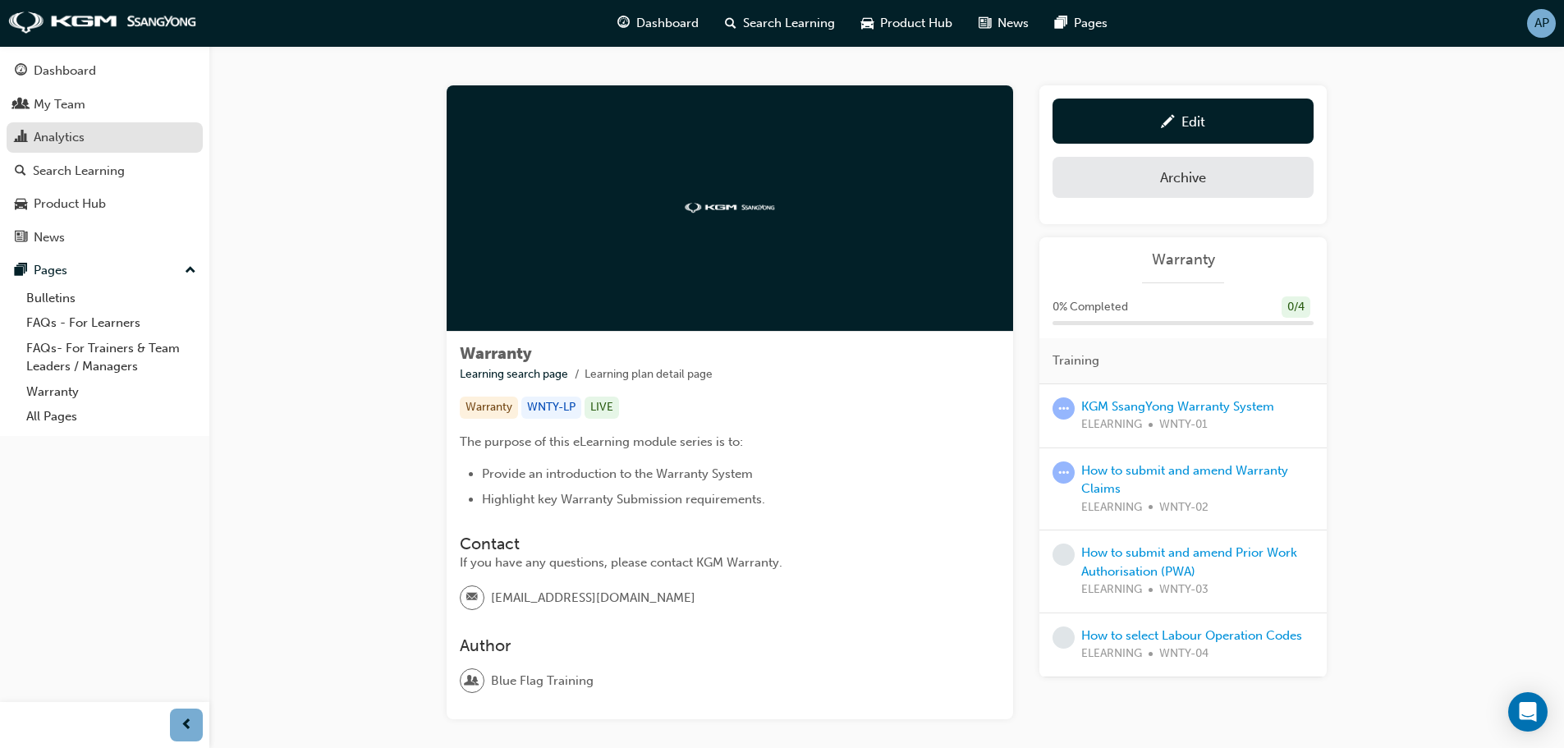
click at [95, 132] on div "Analytics" at bounding box center [105, 137] width 180 height 21
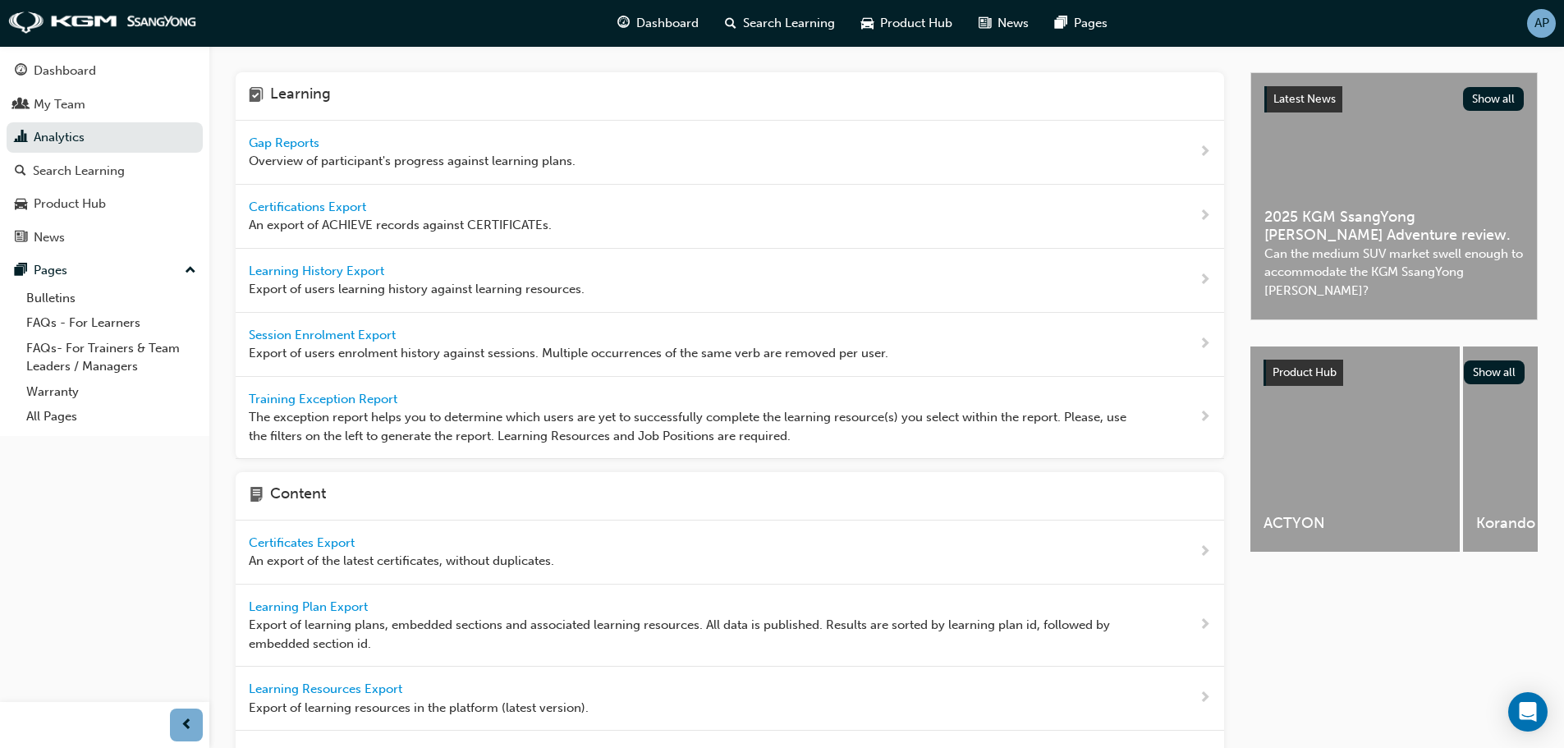
click at [413, 154] on span "Overview of participant's progress against learning plans." at bounding box center [412, 161] width 327 height 19
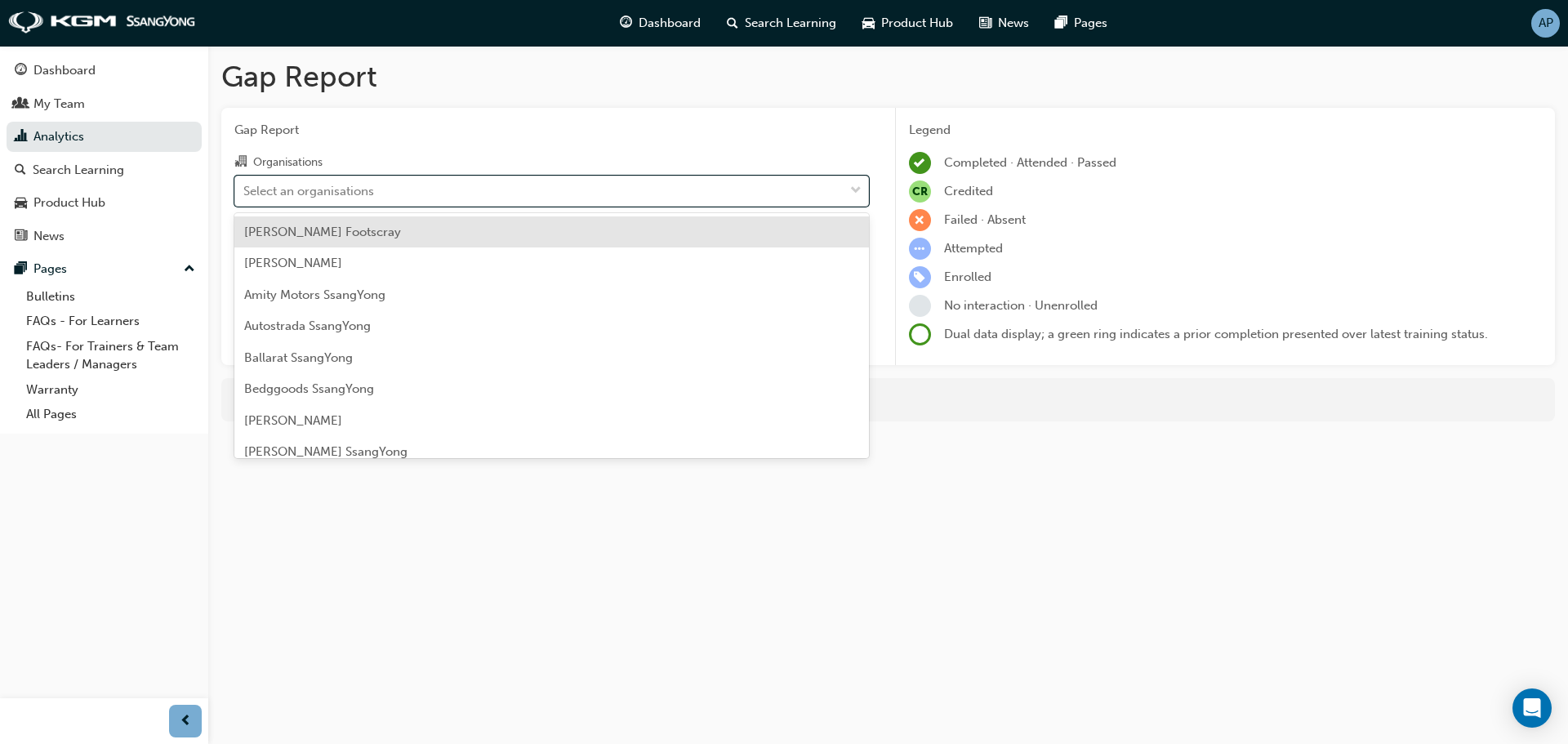
drag, startPoint x: 369, startPoint y: 197, endPoint x: 368, endPoint y: 244, distance: 47.0
click at [367, 197] on div "Select an organisations" at bounding box center [308, 190] width 130 height 19
click at [245, 197] on input "Organisations option [PERSON_NAME] Footscray focused, 1 of 73. 73 results avail…" at bounding box center [245, 190] width 2 height 14
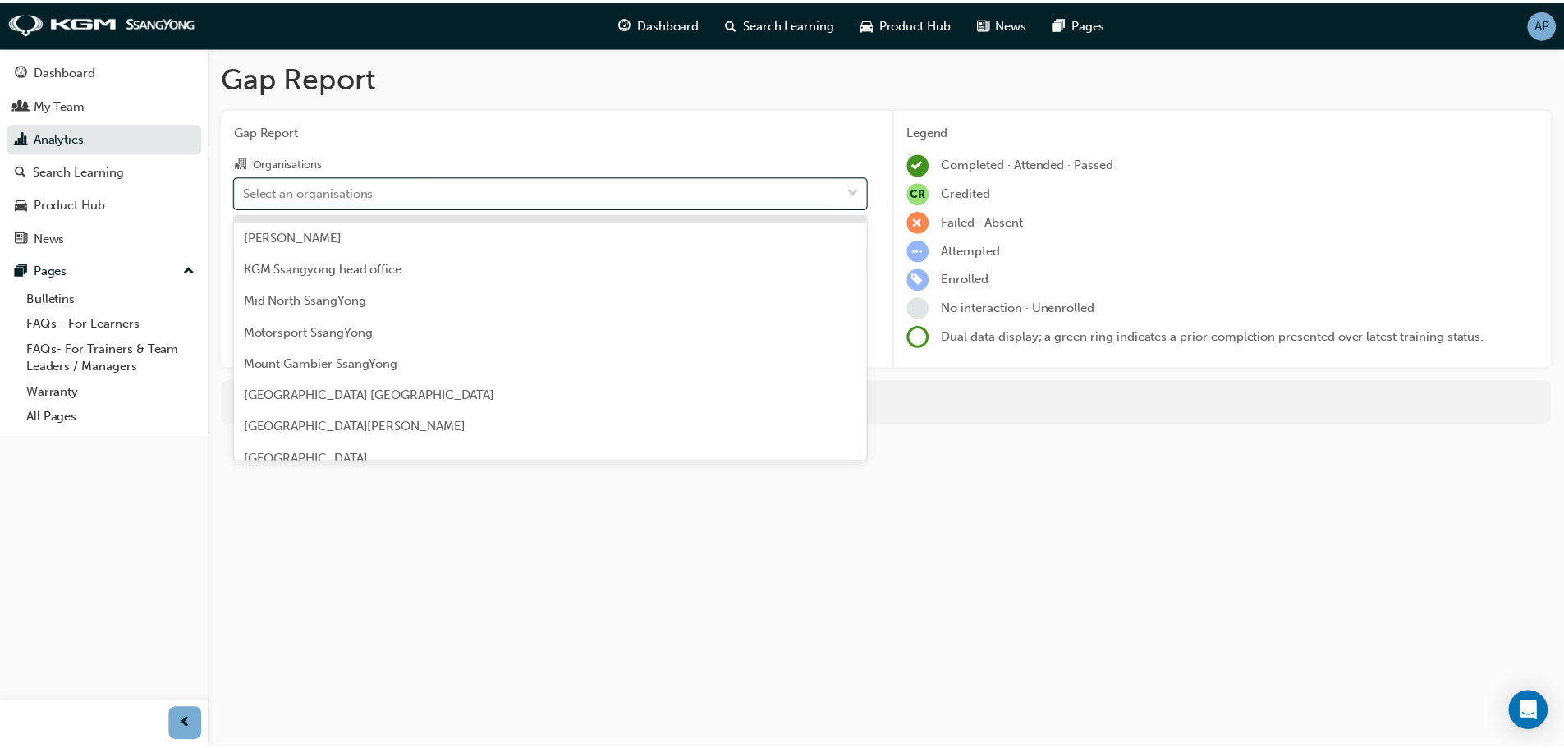
scroll to position [1232, 0]
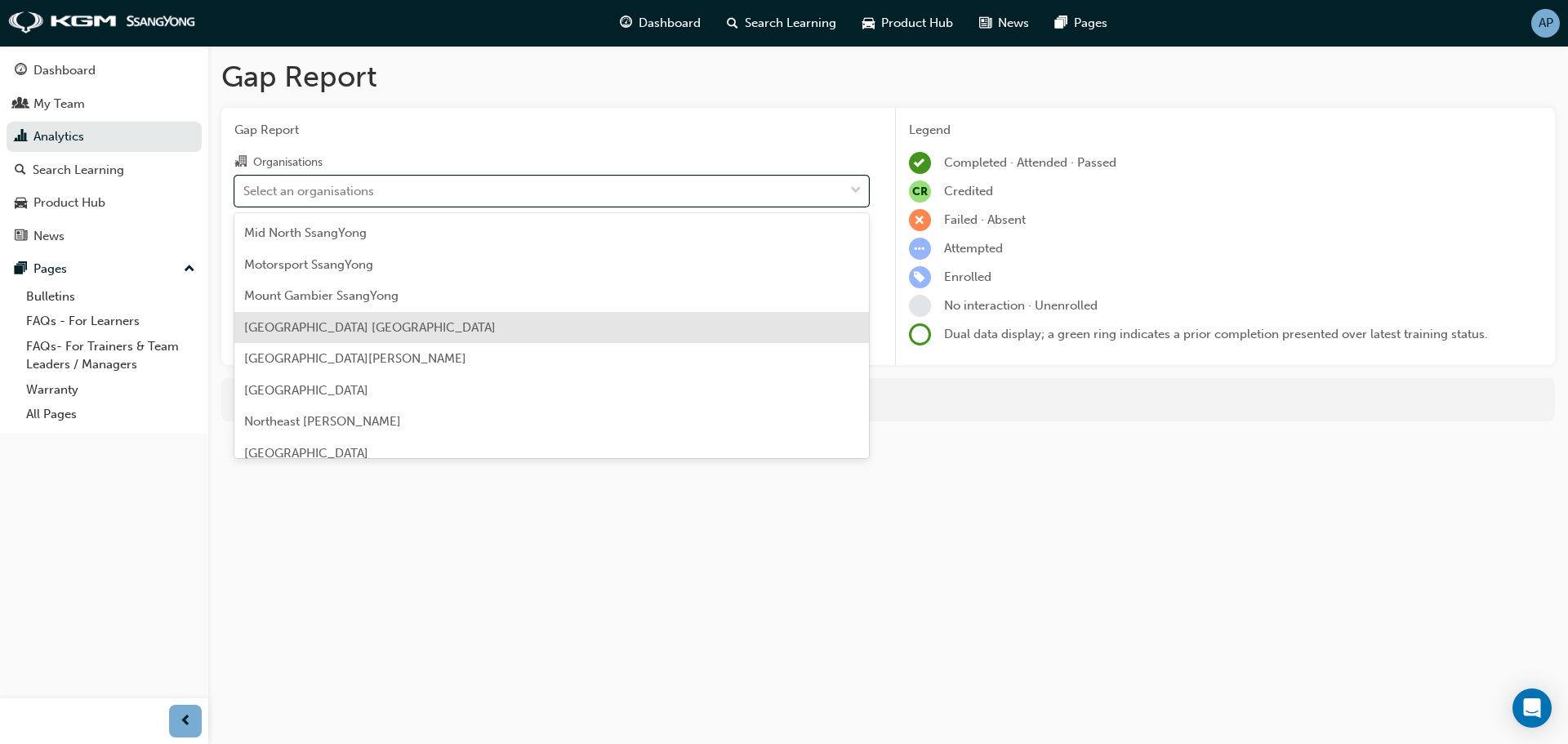
click at [358, 322] on span "[GEOGRAPHIC_DATA] [GEOGRAPHIC_DATA]" at bounding box center [370, 327] width 252 height 15
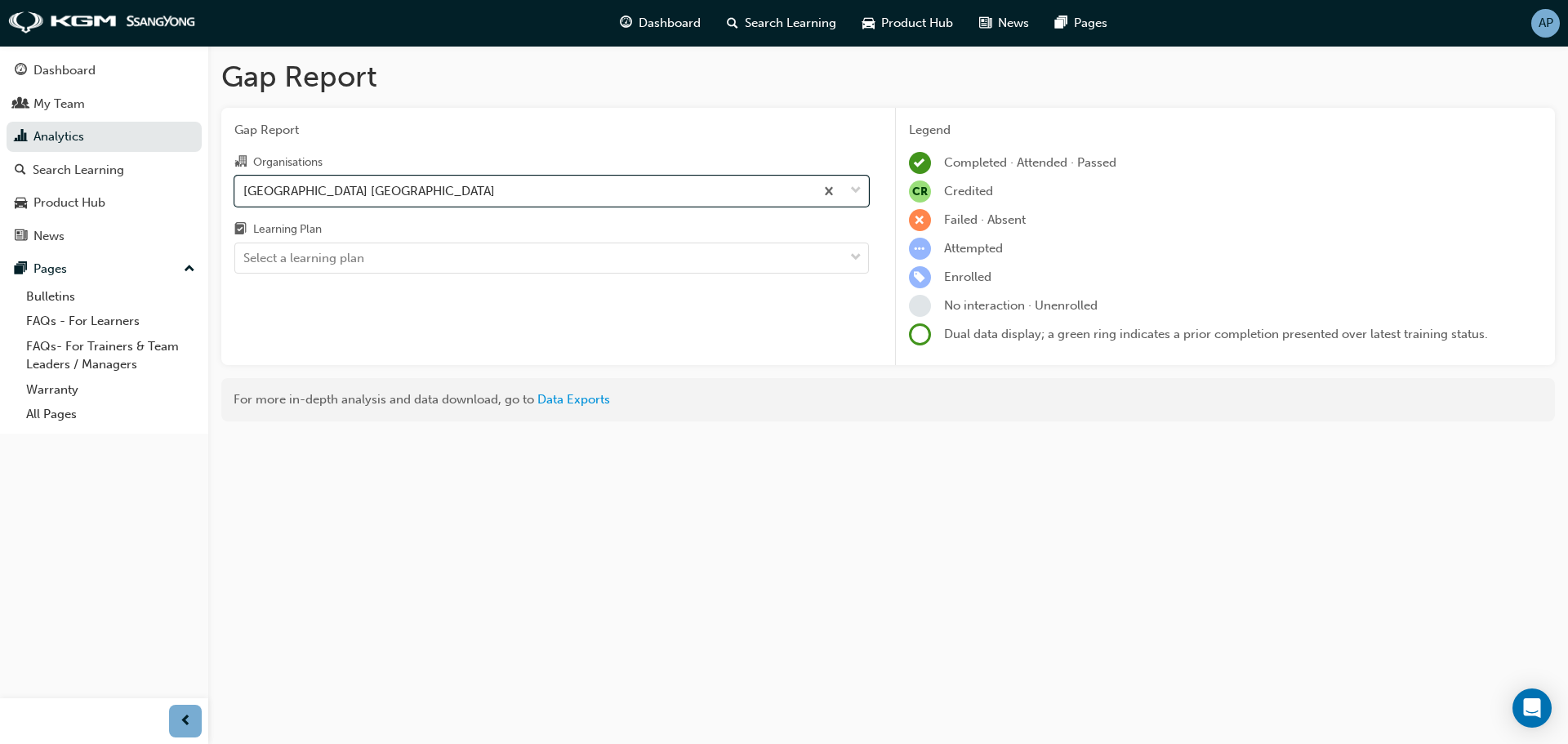
click at [377, 237] on div "Learning Plan" at bounding box center [552, 232] width 634 height 24
click at [245, 251] on input "Learning Plan Select a learning plan" at bounding box center [245, 258] width 2 height 14
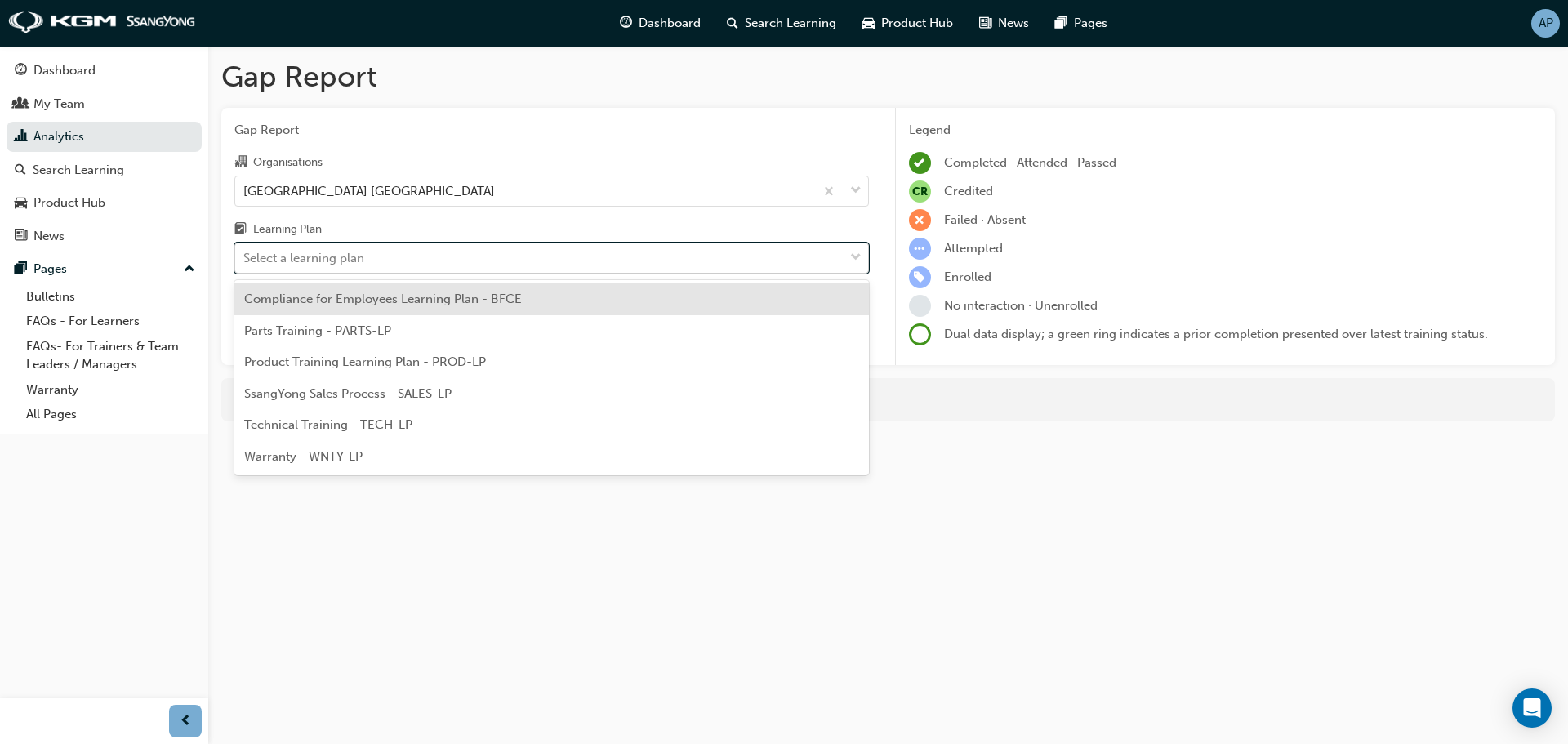
click at [376, 253] on div "Select a learning plan" at bounding box center [540, 259] width 609 height 29
click at [245, 253] on input "Learning Plan option Compliance for Employees Learning Plan - BFCE focused, 1 o…" at bounding box center [245, 258] width 2 height 14
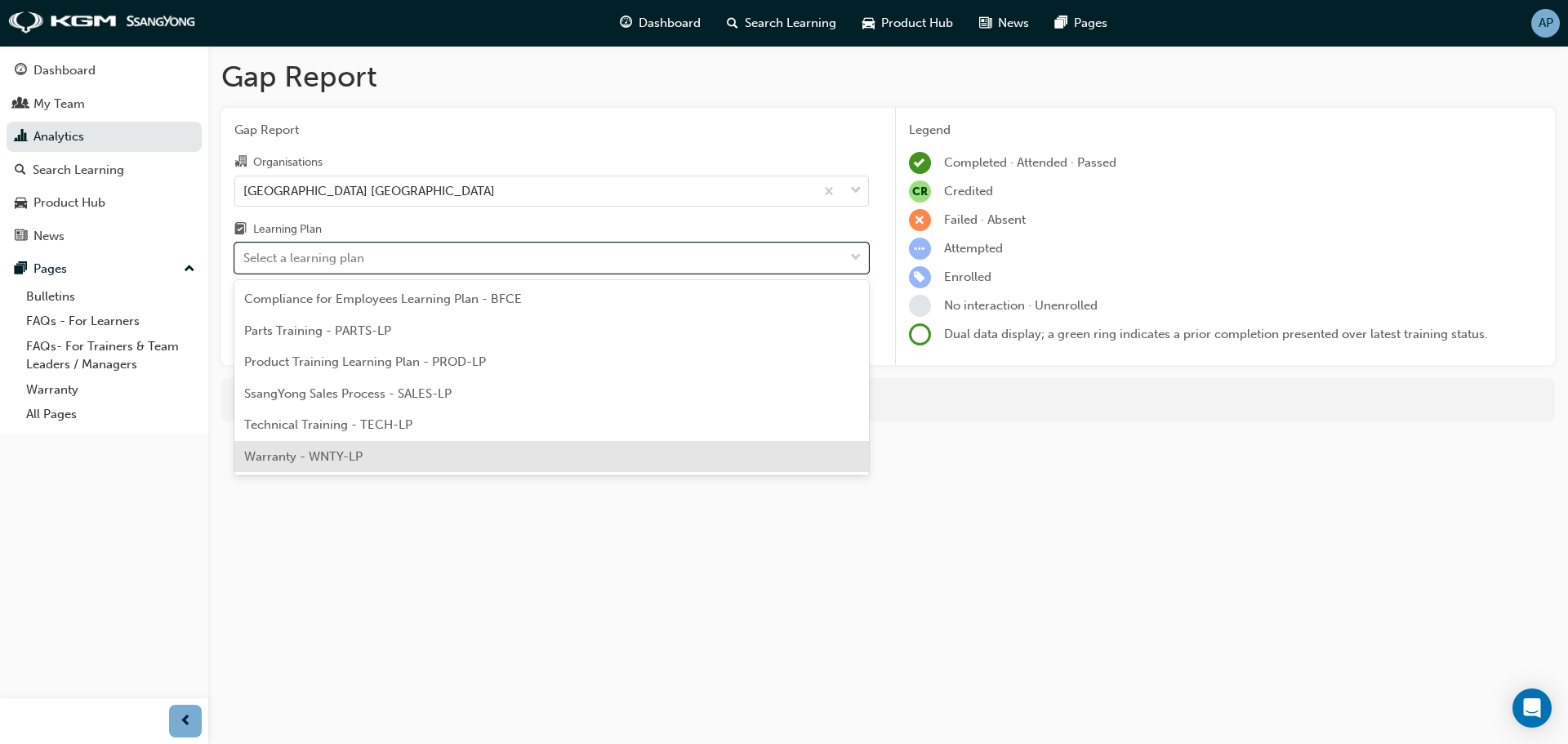
click at [385, 457] on div "Warranty - WNTY-LP" at bounding box center [552, 457] width 634 height 32
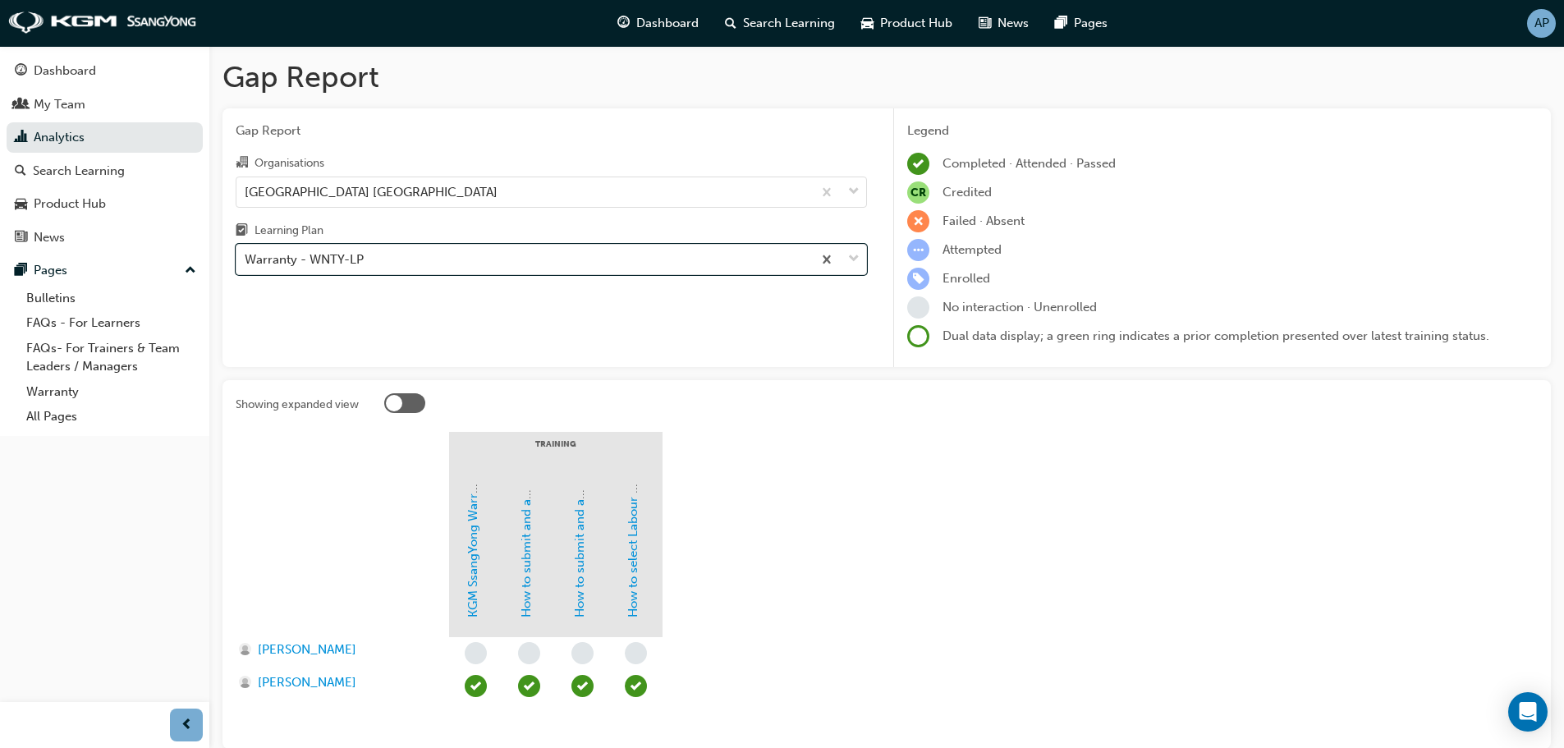
click at [855, 533] on section "Training KGM SsangYong Warranty System How to submit and amend Warranty Claims …" at bounding box center [887, 584] width 1302 height 304
